Goal: Check status: Check status

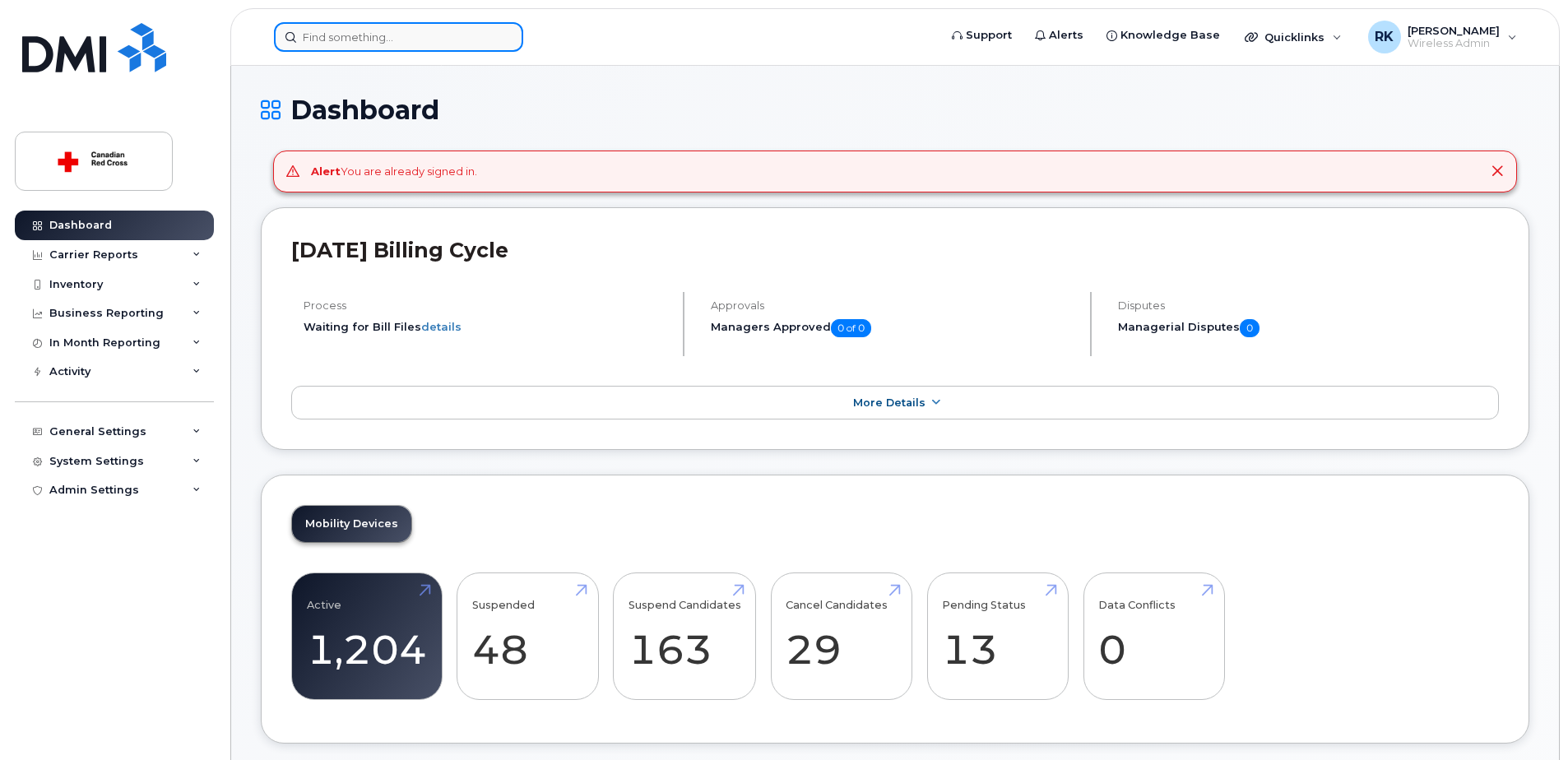
drag, startPoint x: 0, startPoint y: 0, endPoint x: 317, endPoint y: 25, distance: 318.0
click at [317, 25] on input at bounding box center [399, 37] width 249 height 29
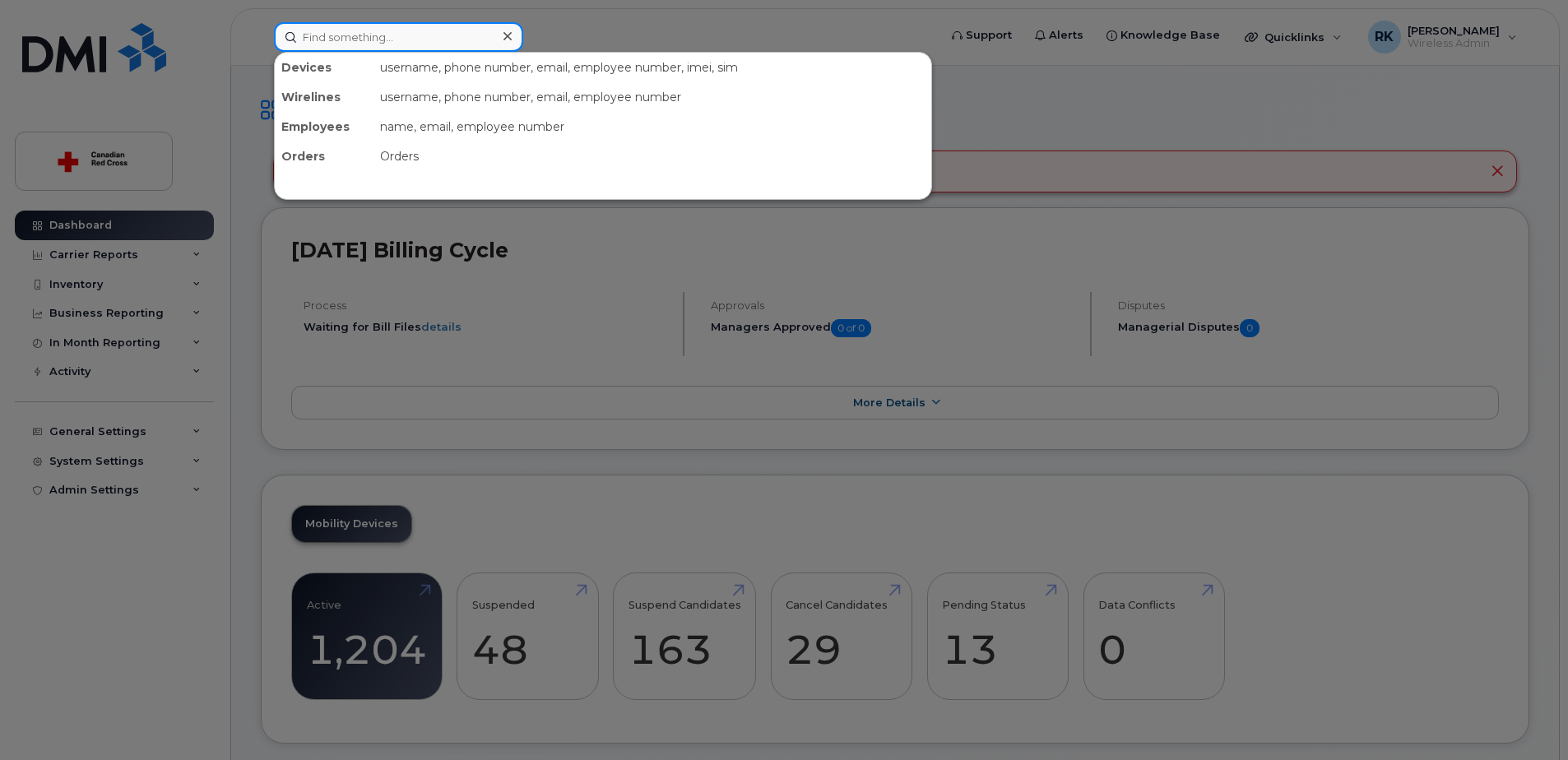
paste input "7096404637"
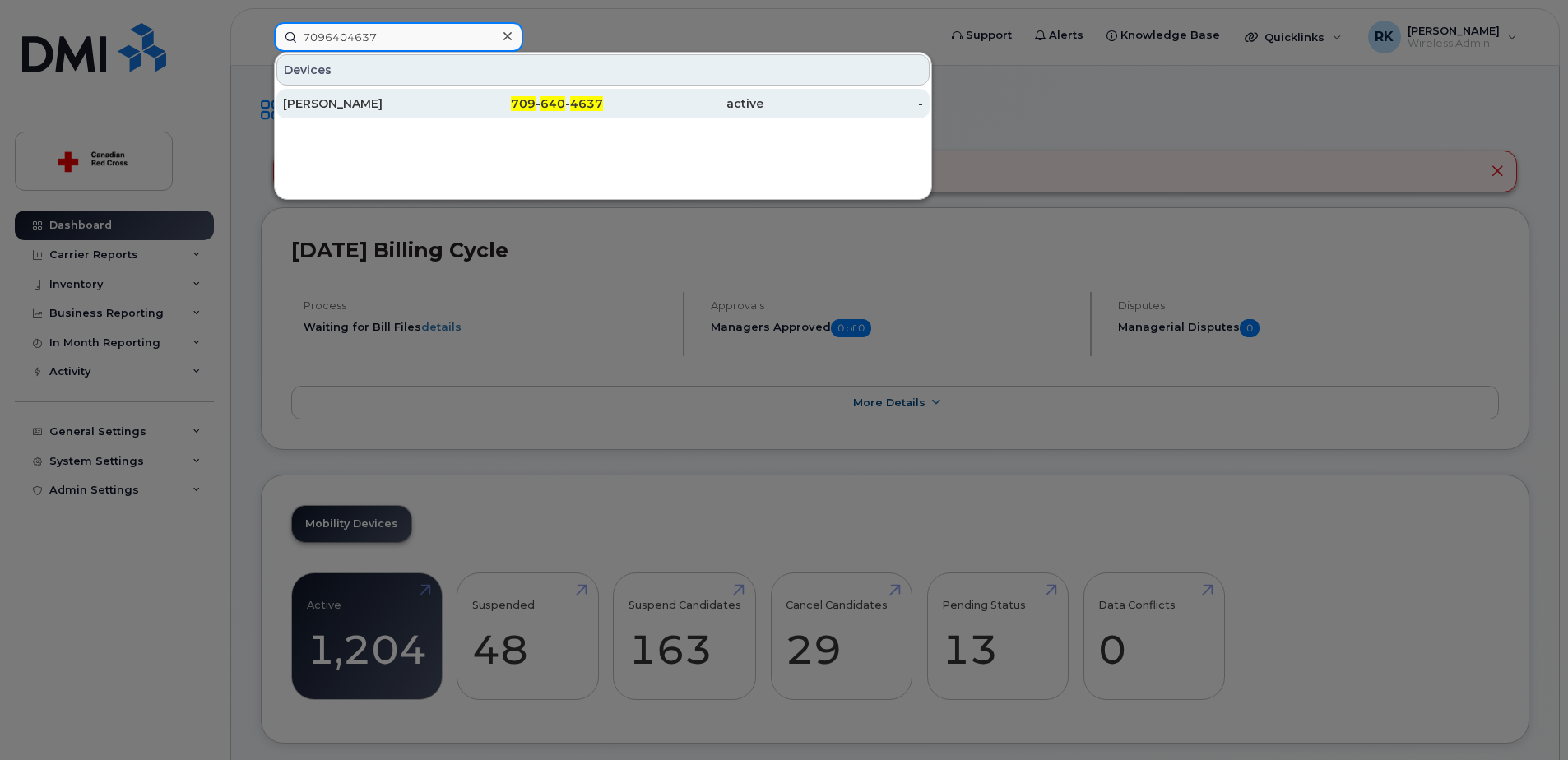
type input "7096404637"
click at [350, 103] on div "[PERSON_NAME]" at bounding box center [363, 103] width 161 height 16
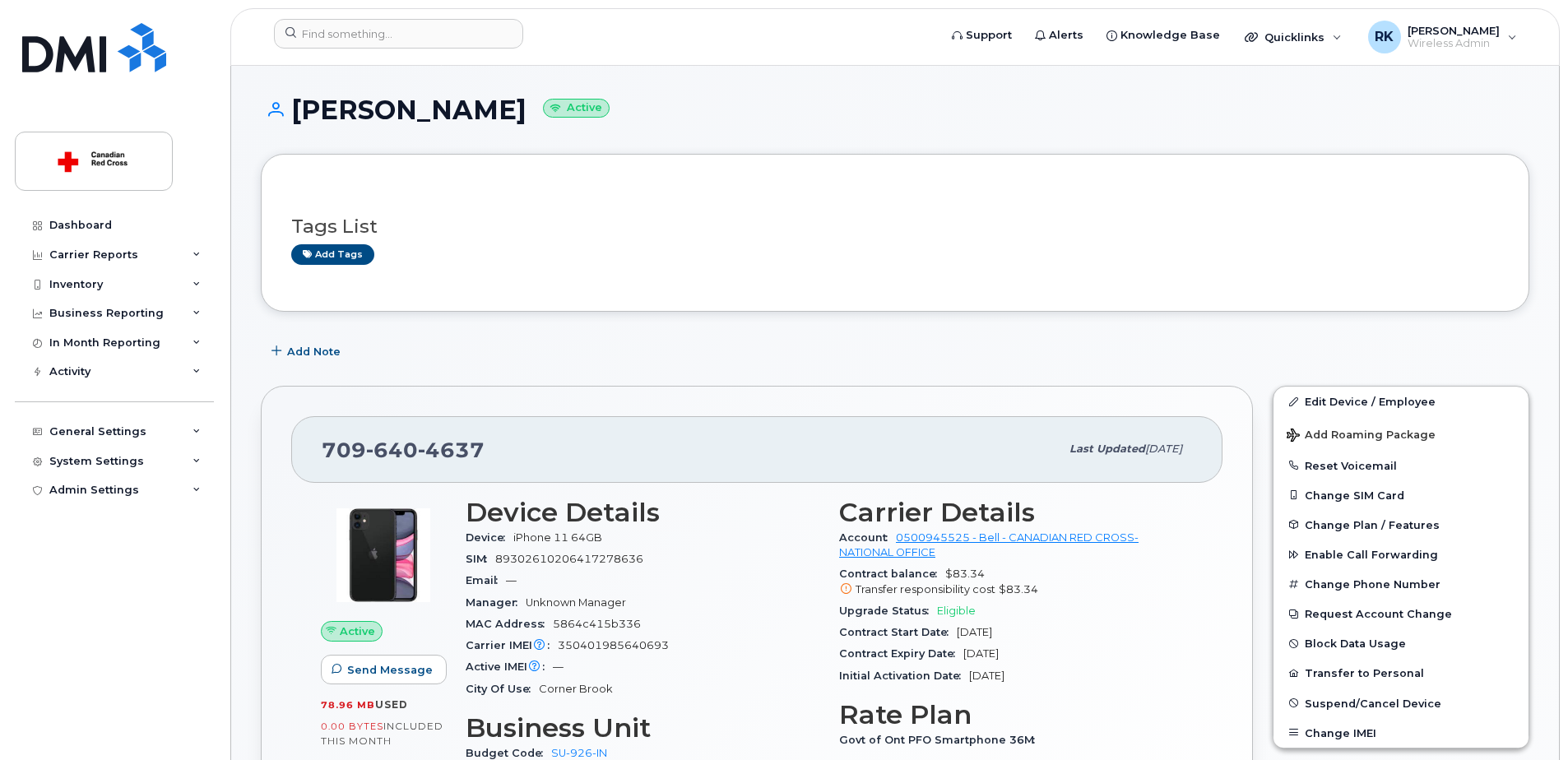
click at [714, 99] on h1 "[PERSON_NAME] Active" at bounding box center [895, 109] width 1269 height 28
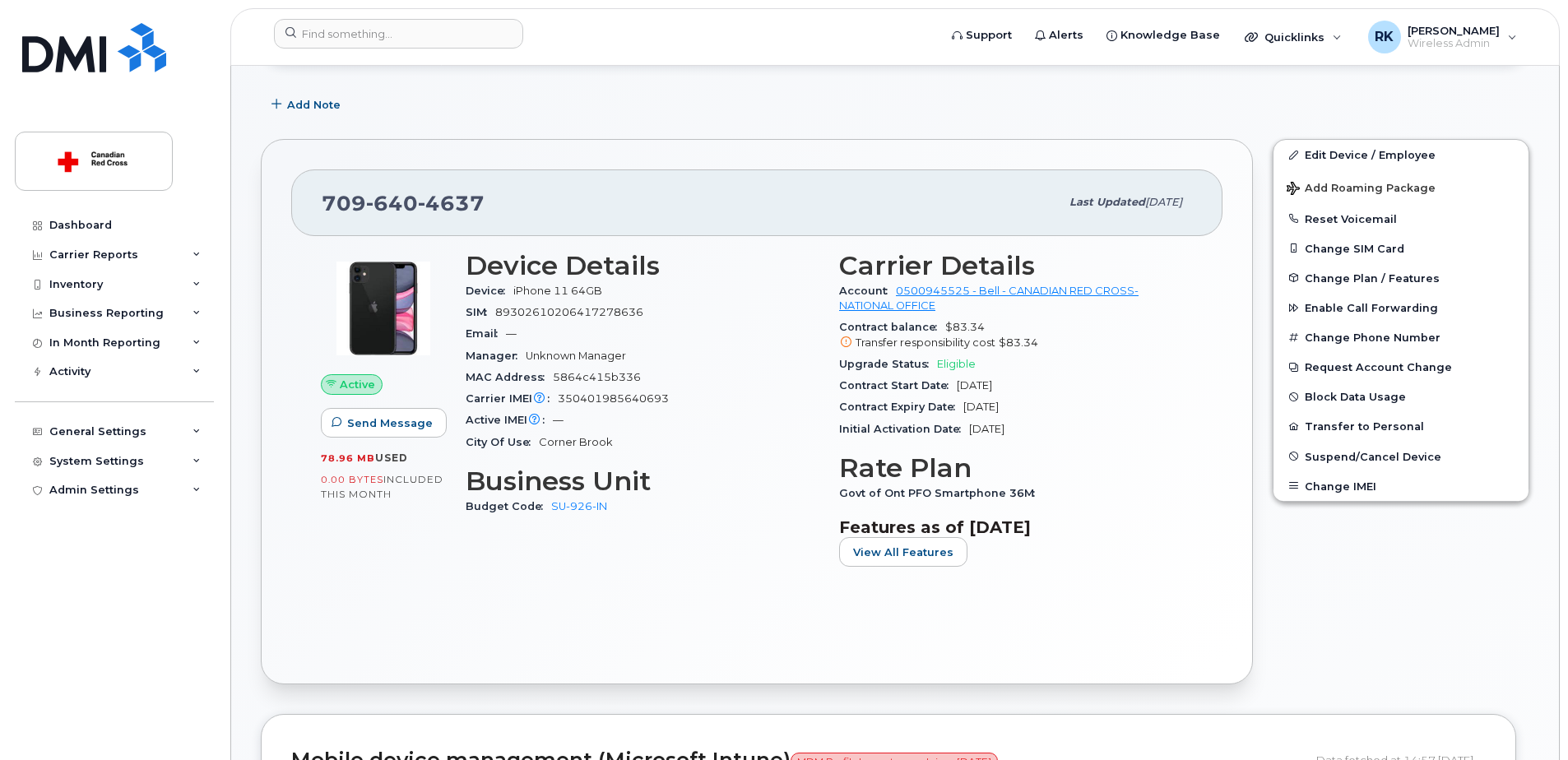
scroll to position [83, 0]
